Goal: Task Accomplishment & Management: Complete application form

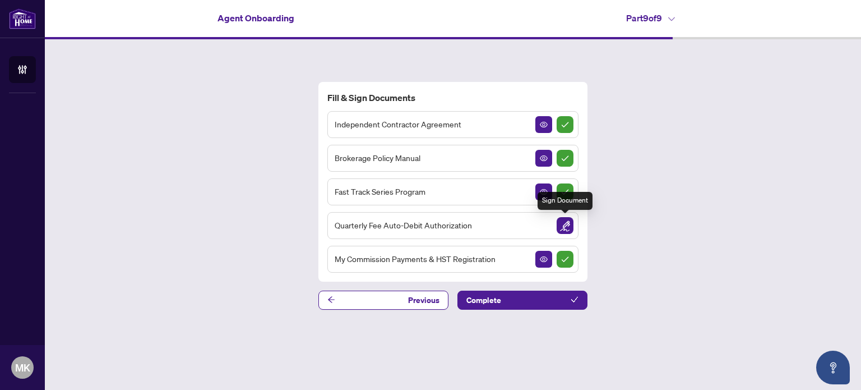
click at [562, 226] on img "Sign Document" at bounding box center [565, 225] width 17 height 17
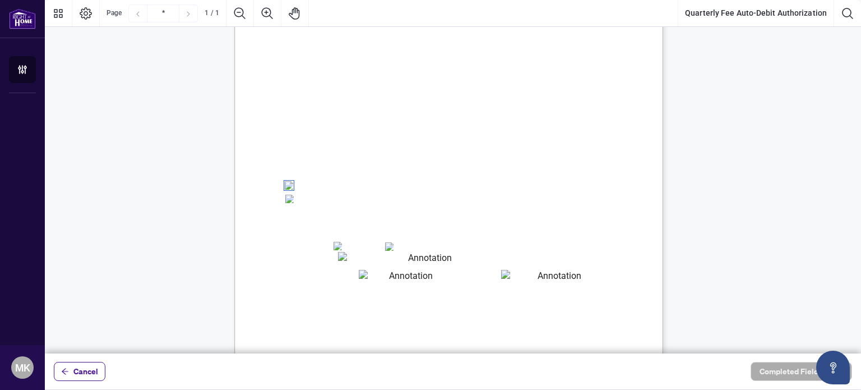
scroll to position [168, 0]
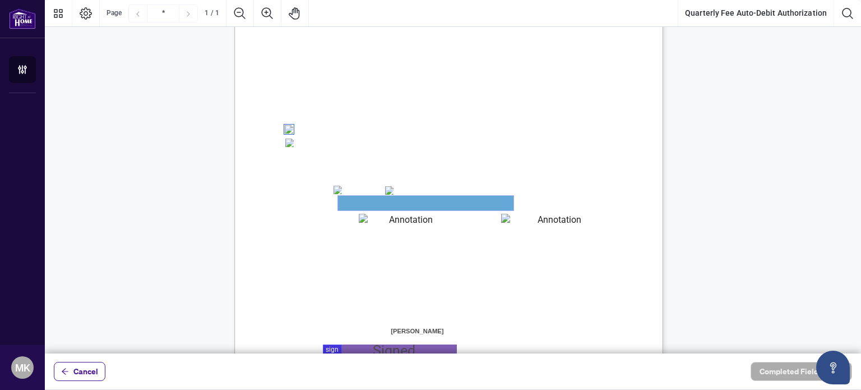
click at [349, 199] on textarea "01JYSH6N3QG8E1WFK6KJHV1ZM9" at bounding box center [425, 203] width 175 height 15
click at [350, 201] on textarea "01JYSH6N3QG8E1WFK6KJHV1ZM9" at bounding box center [425, 203] width 175 height 15
click at [369, 217] on textarea "01JYSH6Y8NC4A9ZZN4JET9H3W9" at bounding box center [406, 220] width 95 height 13
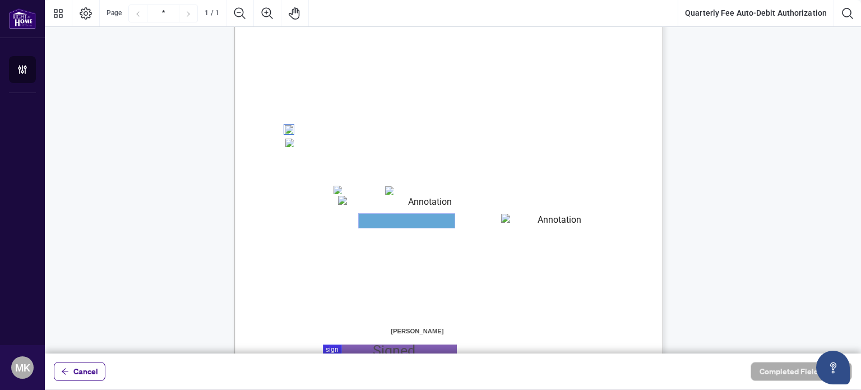
click at [369, 217] on textarea "01JYSH6Y8NC4A9ZZN4JET9H3W9" at bounding box center [407, 221] width 96 height 14
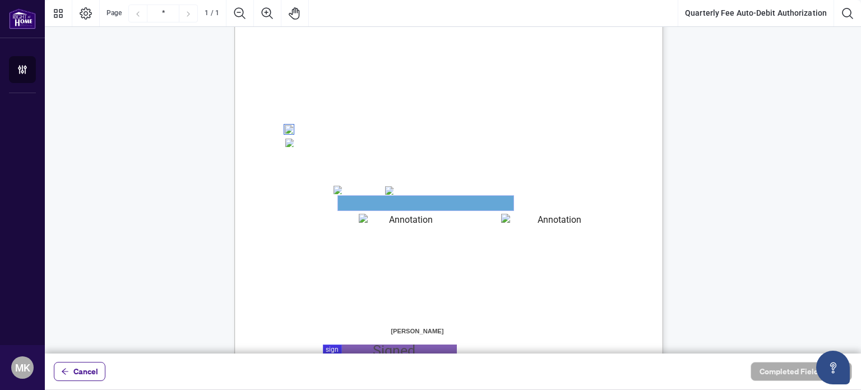
click at [366, 206] on textarea "01JYSH6N3QG8E1WFK6KJHV1ZM9" at bounding box center [425, 203] width 175 height 15
click at [361, 203] on textarea "01JYSH6N3QG8E1WFK6KJHV1ZM9" at bounding box center [425, 203] width 175 height 15
drag, startPoint x: 361, startPoint y: 203, endPoint x: 353, endPoint y: 203, distance: 7.9
click at [356, 203] on textarea "01JYSH6N3QG8E1WFK6KJHV1ZM9" at bounding box center [425, 203] width 175 height 15
click at [353, 203] on textarea "01JYSH6N3QG8E1WFK6KJHV1ZM9" at bounding box center [425, 203] width 175 height 15
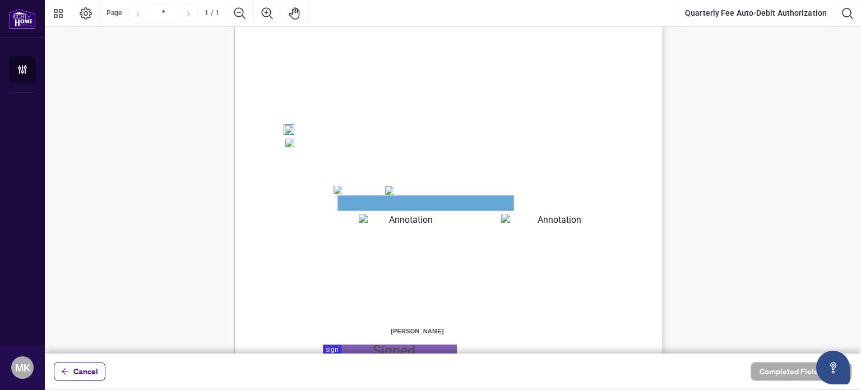
click at [353, 203] on textarea "01JYSH6N3QG8E1WFK6KJHV1ZM9" at bounding box center [425, 203] width 175 height 15
click at [352, 197] on textarea "01JYSH6N3QG8E1WFK6KJHV1ZM9" at bounding box center [425, 203] width 175 height 15
click at [350, 203] on textarea "01JYSH6N3QG8E1WFK6KJHV1ZM9" at bounding box center [425, 203] width 175 height 15
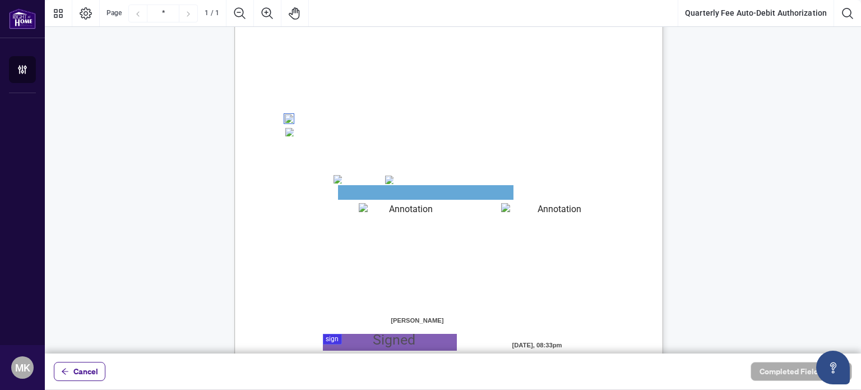
scroll to position [195, 0]
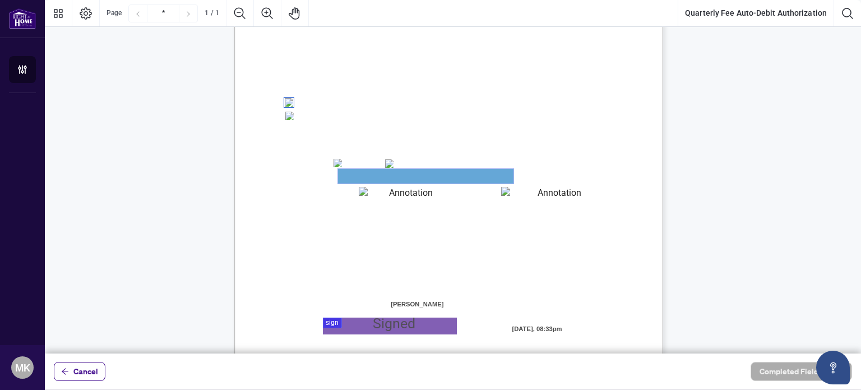
click at [380, 178] on textarea "01JYSH6N3QG8E1WFK6KJHV1ZM9" at bounding box center [425, 176] width 175 height 15
click at [382, 193] on textarea "01JYSH6Y8NC4A9ZZN4JET9H3W9" at bounding box center [406, 193] width 95 height 13
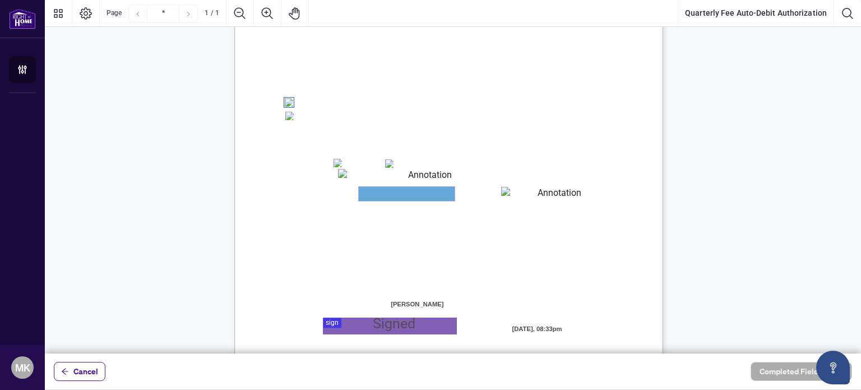
click at [382, 193] on textarea "01JYSH6Y8NC4A9ZZN4JET9H3W9" at bounding box center [407, 194] width 96 height 14
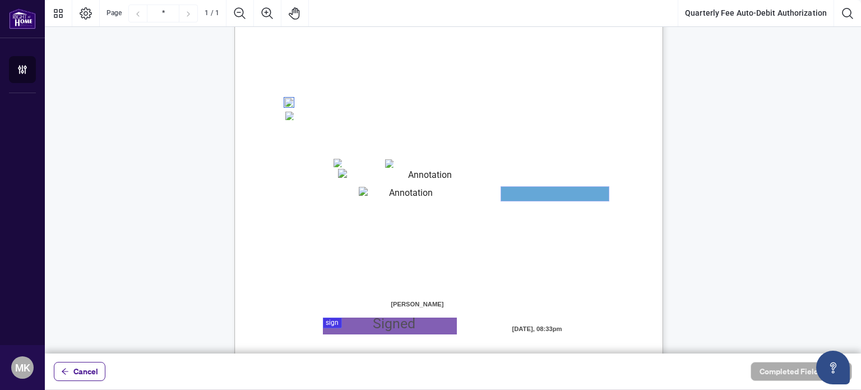
click at [522, 197] on textarea "01JYSH75Z5QNAR8XK9BK473TAW" at bounding box center [555, 194] width 108 height 14
click at [524, 196] on textarea "01JYSH75Z5QNAR8XK9BK473TAW" at bounding box center [555, 194] width 108 height 14
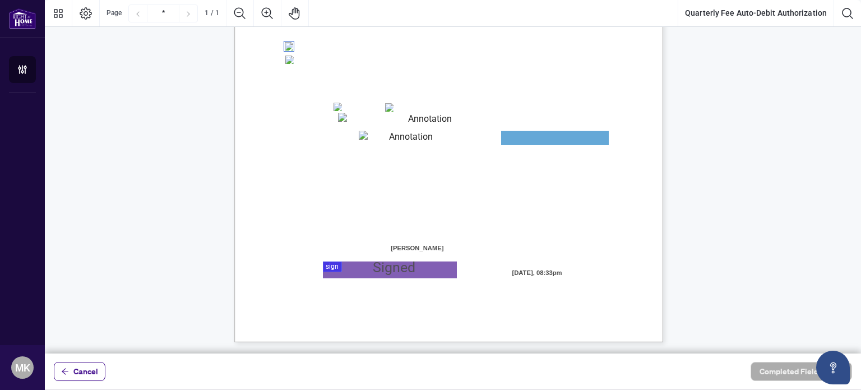
click at [405, 270] on div at bounding box center [453, 176] width 816 height 353
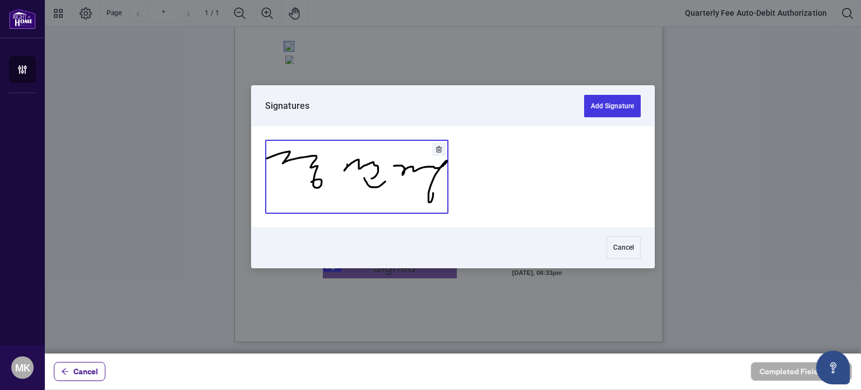
click at [391, 172] on button "Add Signature" at bounding box center [357, 176] width 182 height 73
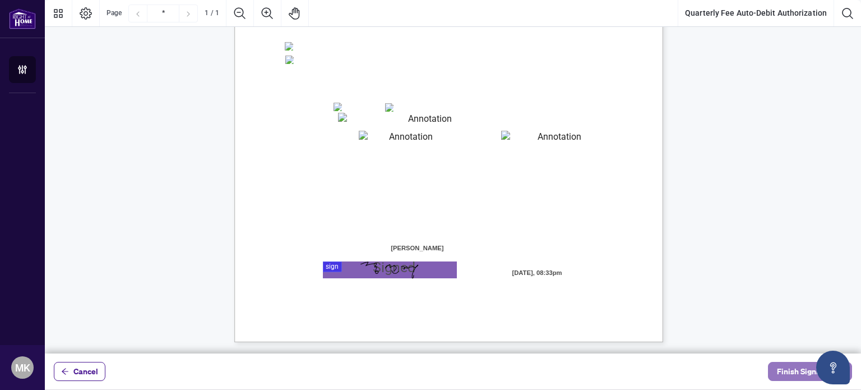
click at [778, 369] on span "Finish Signing" at bounding box center [802, 371] width 50 height 18
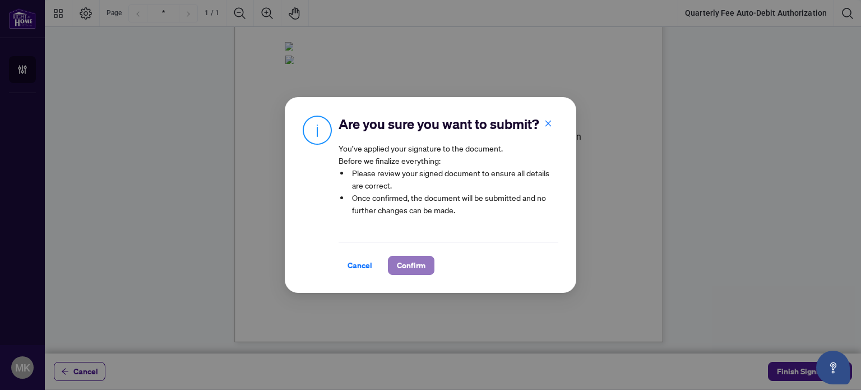
click at [408, 259] on span "Confirm" at bounding box center [411, 265] width 29 height 18
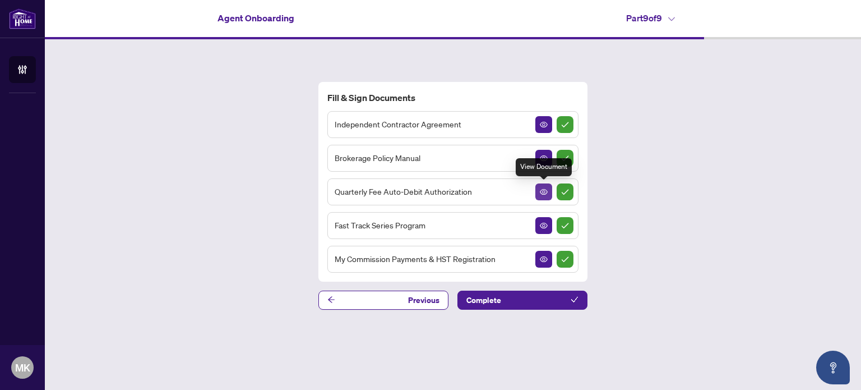
click at [540, 188] on icon "View Document" at bounding box center [544, 192] width 8 height 8
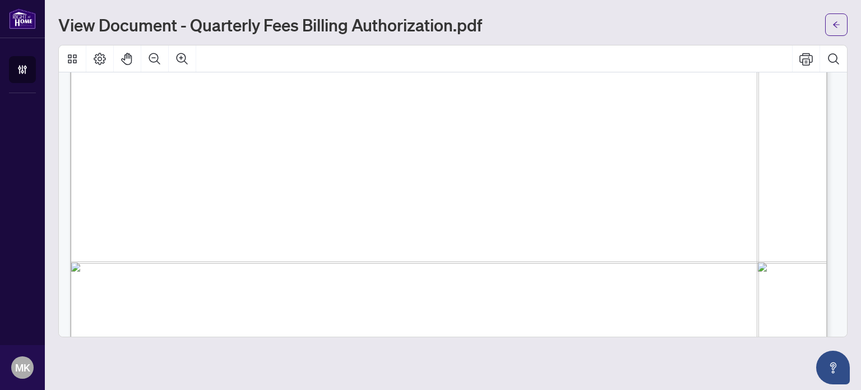
scroll to position [524, 0]
click at [229, 149] on span "Card Number:" at bounding box center [194, 155] width 69 height 15
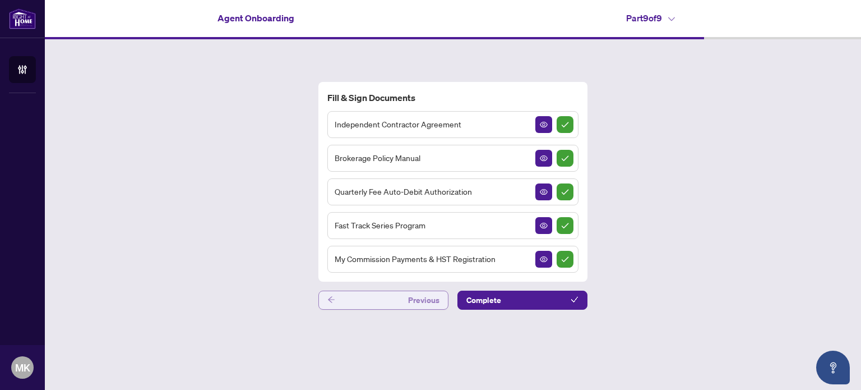
click at [404, 291] on button "Previous" at bounding box center [383, 299] width 130 height 19
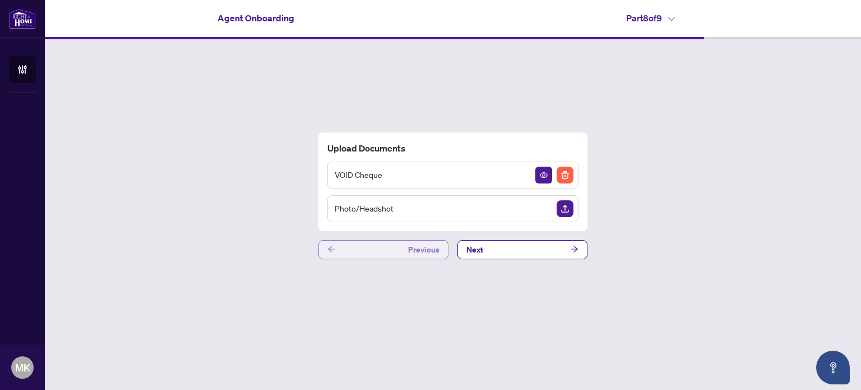
click at [370, 254] on button "Previous" at bounding box center [383, 249] width 130 height 19
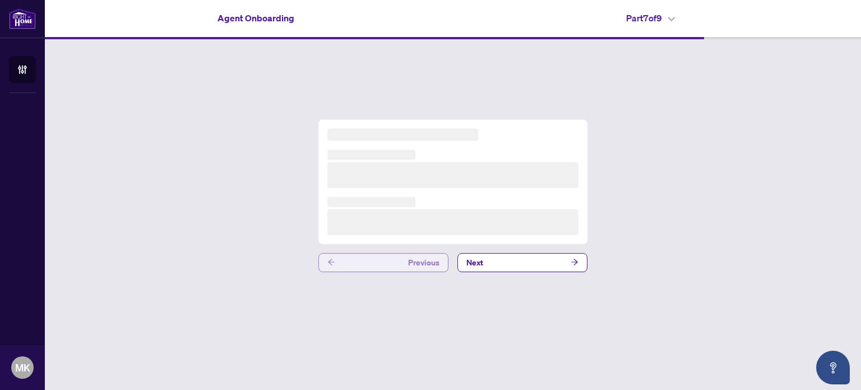
click at [370, 254] on button "Previous" at bounding box center [383, 262] width 130 height 19
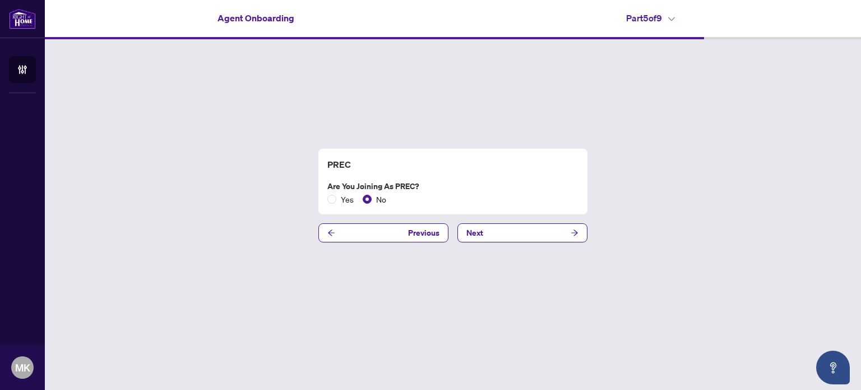
click at [373, 261] on div "PREC Are you joining as PREC? Yes No Previous Next" at bounding box center [453, 195] width 816 height 312
click at [377, 231] on button "Previous" at bounding box center [383, 232] width 130 height 19
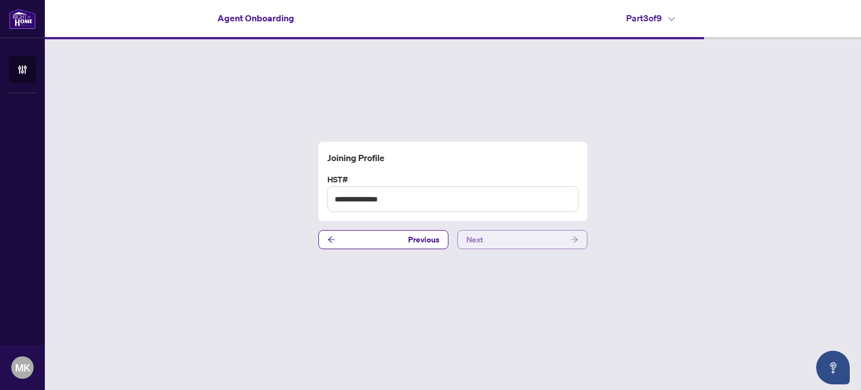
click at [507, 239] on button "Next" at bounding box center [522, 239] width 130 height 19
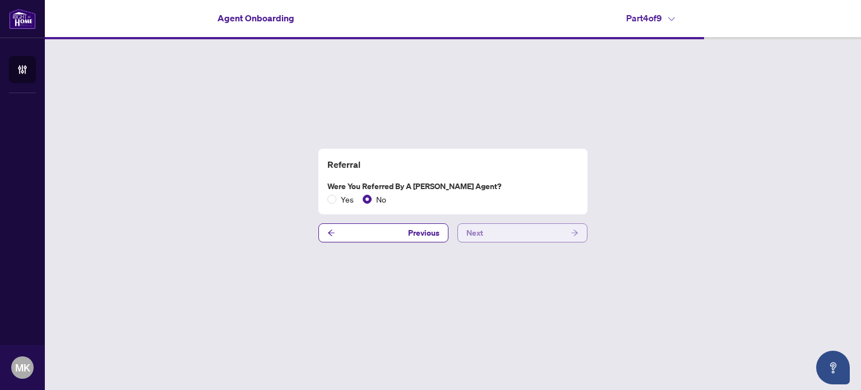
click at [507, 239] on button "Next" at bounding box center [522, 232] width 130 height 19
click at [507, 206] on div "PREC Are you joining as PREC? Yes No" at bounding box center [453, 181] width 260 height 48
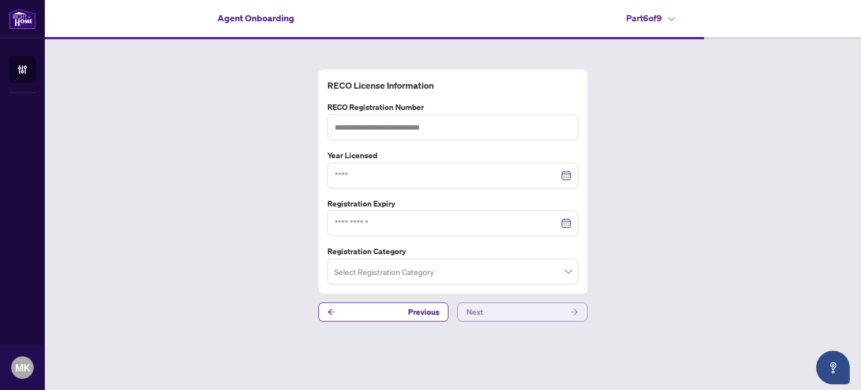
click at [523, 313] on button "Next" at bounding box center [522, 311] width 130 height 19
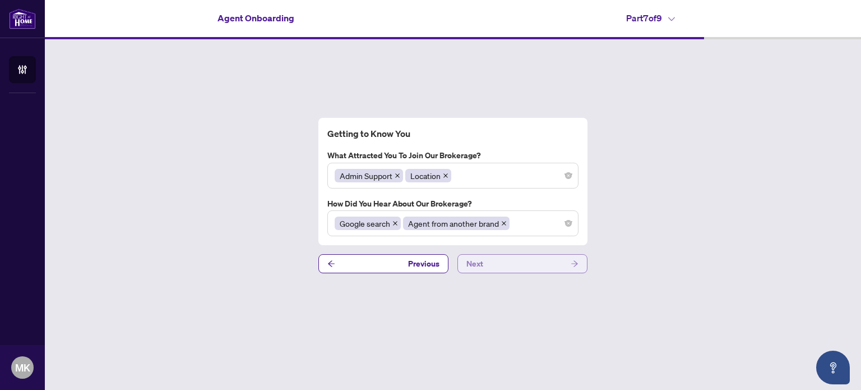
click at [516, 272] on button "Next" at bounding box center [522, 263] width 130 height 19
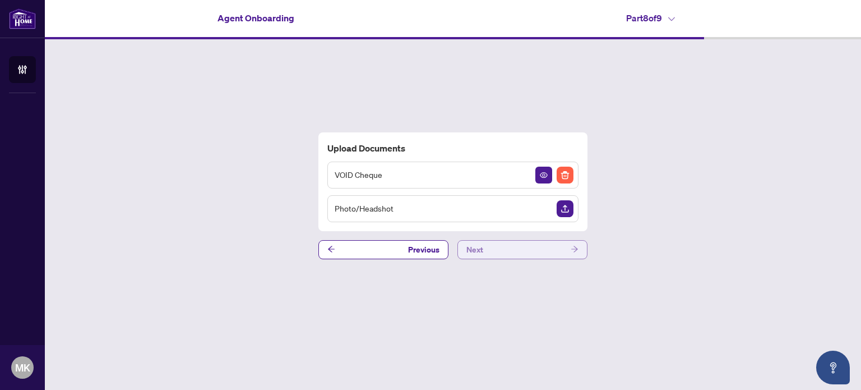
click at [528, 249] on button "Next" at bounding box center [522, 249] width 130 height 19
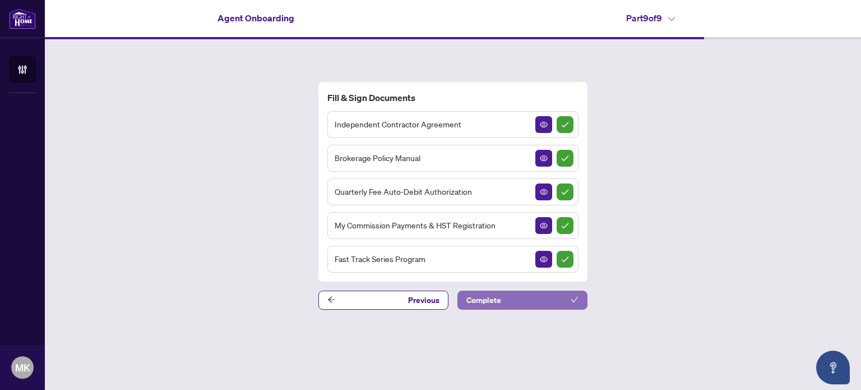
click at [539, 291] on button "Complete" at bounding box center [522, 299] width 130 height 19
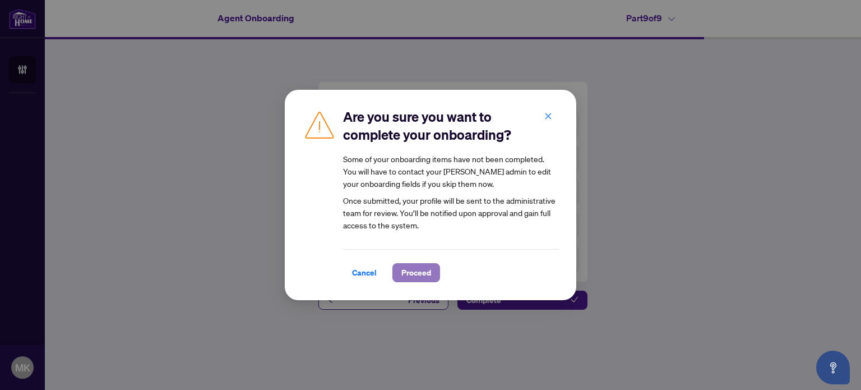
click at [410, 275] on span "Proceed" at bounding box center [416, 272] width 30 height 18
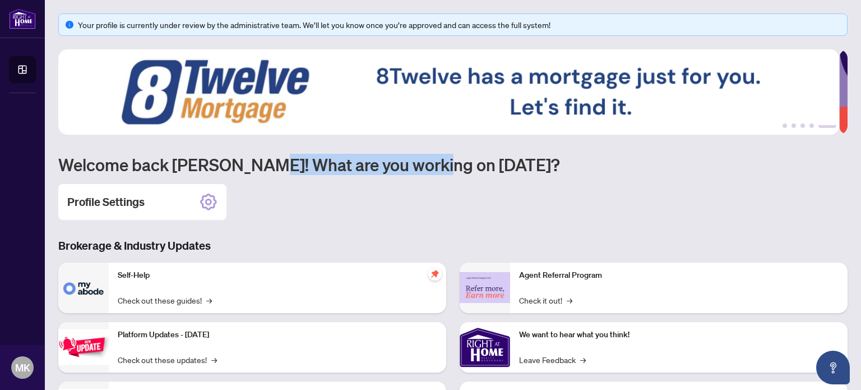
drag, startPoint x: 262, startPoint y: 160, endPoint x: 436, endPoint y: 168, distance: 173.9
click at [436, 168] on h1 "Welcome back [PERSON_NAME]! What are you working on [DATE]?" at bounding box center [452, 164] width 789 height 21
drag, startPoint x: 478, startPoint y: 170, endPoint x: 276, endPoint y: 165, distance: 201.8
click at [276, 154] on h1 "Welcome back [PERSON_NAME]! What are you working on [DATE]?" at bounding box center [452, 164] width 789 height 21
click at [281, 187] on div "Profile Settings" at bounding box center [452, 202] width 789 height 36
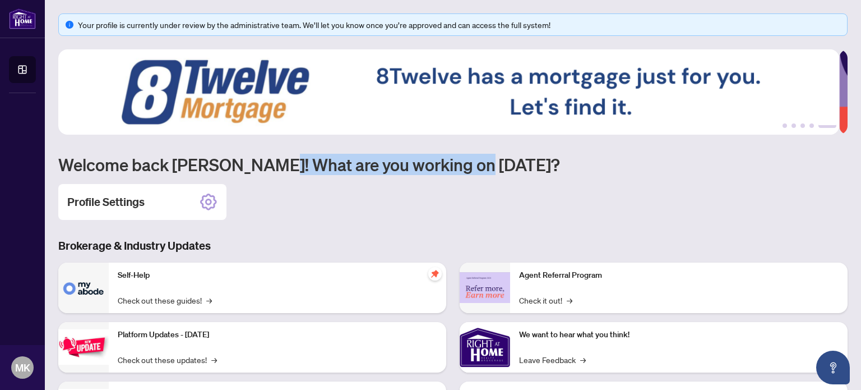
drag, startPoint x: 269, startPoint y: 159, endPoint x: 468, endPoint y: 161, distance: 199.0
click at [468, 161] on h1 "Welcome back [PERSON_NAME]! What are you working on [DATE]?" at bounding box center [452, 164] width 789 height 21
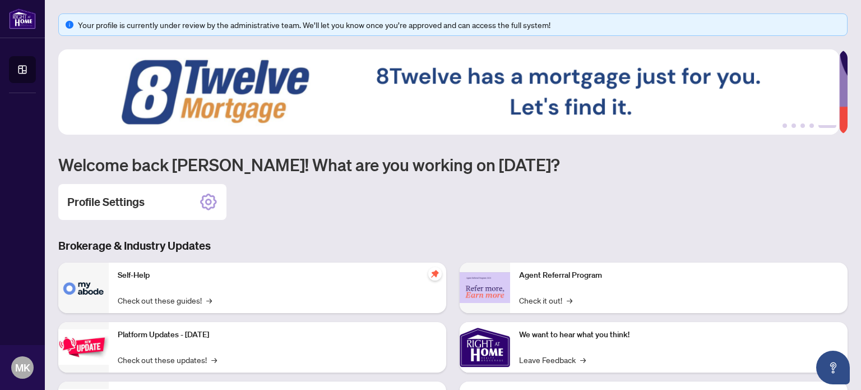
click at [485, 184] on div "Profile Settings" at bounding box center [452, 202] width 789 height 36
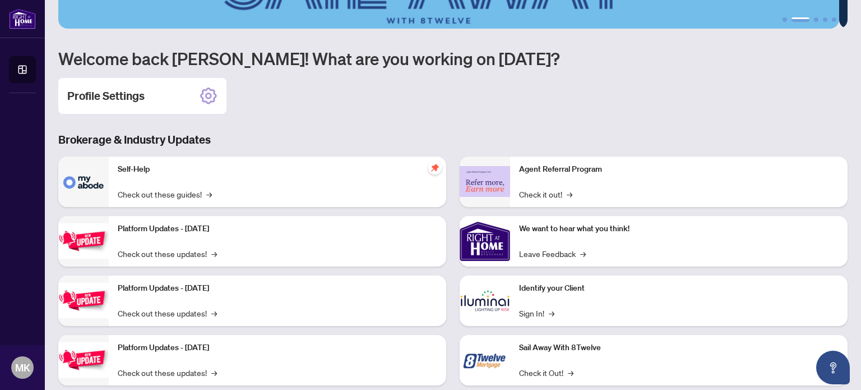
scroll to position [130, 0]
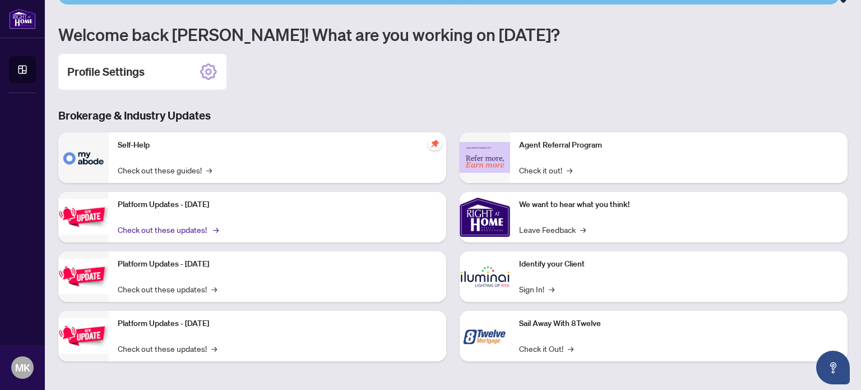
click at [198, 224] on link "Check out these updates! →" at bounding box center [167, 229] width 99 height 12
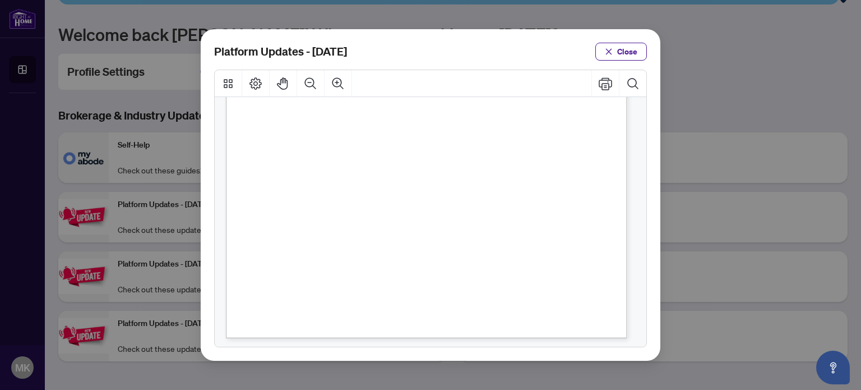
scroll to position [0, 0]
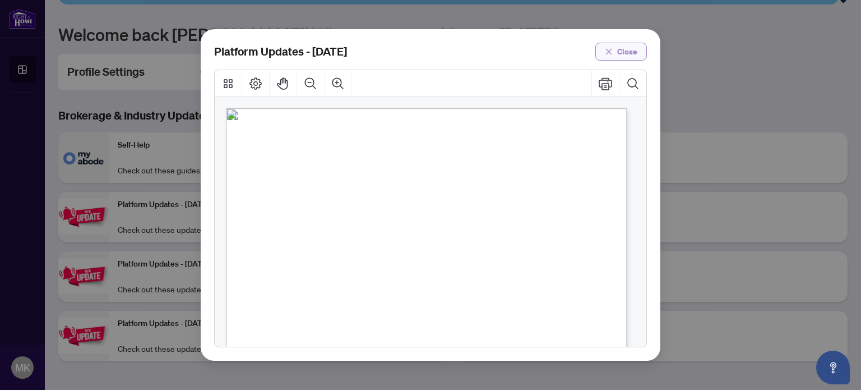
click at [627, 47] on span "Close" at bounding box center [627, 52] width 20 height 18
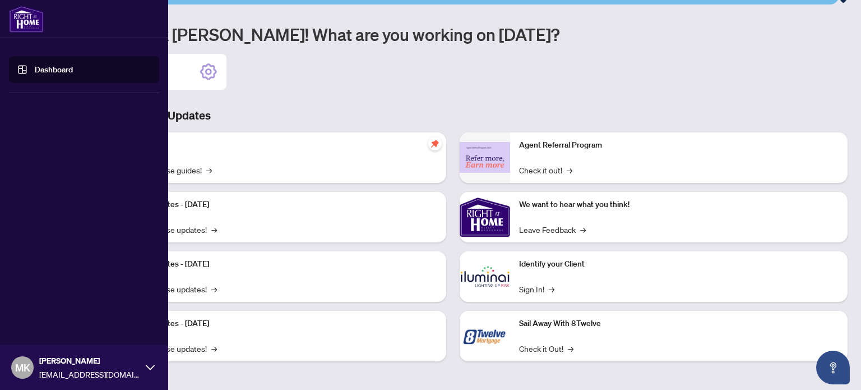
click at [46, 67] on link "Dashboard" at bounding box center [54, 69] width 38 height 10
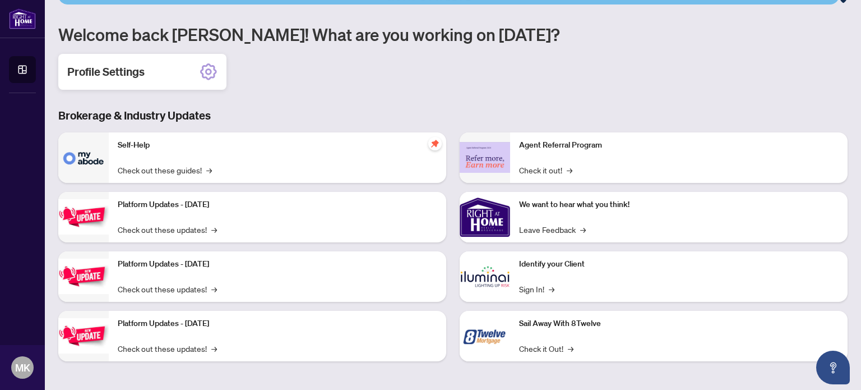
click at [172, 68] on div "Profile Settings" at bounding box center [142, 72] width 168 height 36
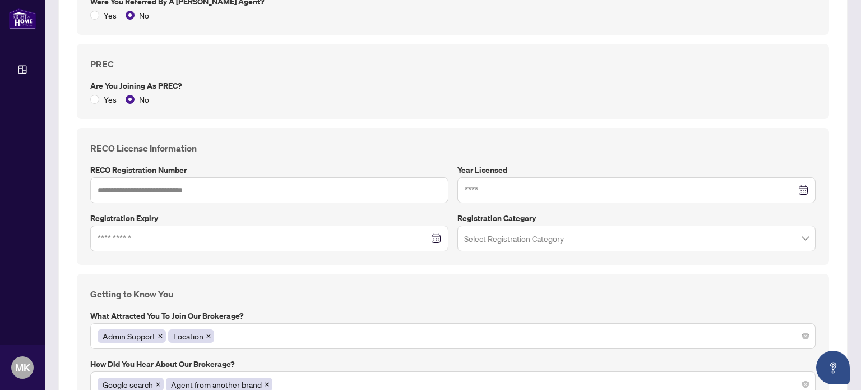
scroll to position [762, 0]
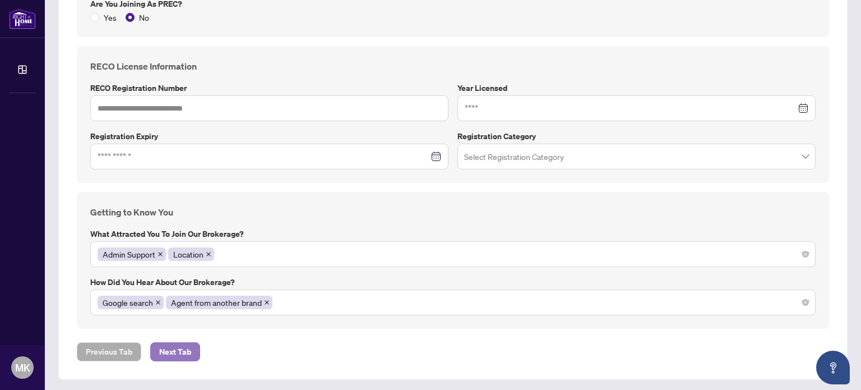
click at [186, 343] on span "Next Tab" at bounding box center [175, 351] width 32 height 18
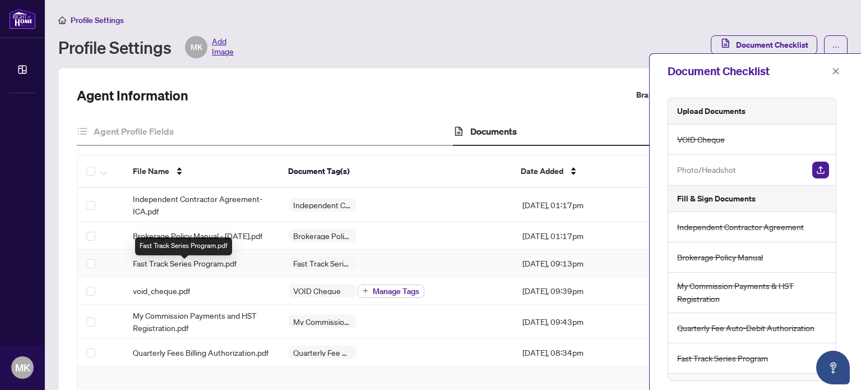
click at [207, 269] on span "Fast Track Series Program.pdf" at bounding box center [185, 263] width 104 height 12
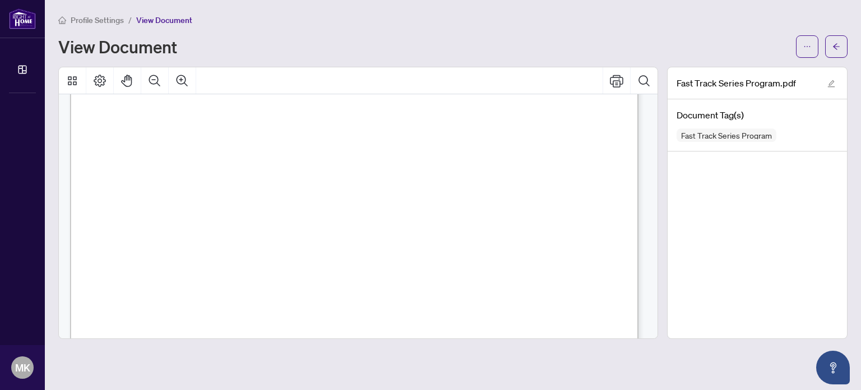
scroll to position [280, 0]
